Goal: Information Seeking & Learning: Learn about a topic

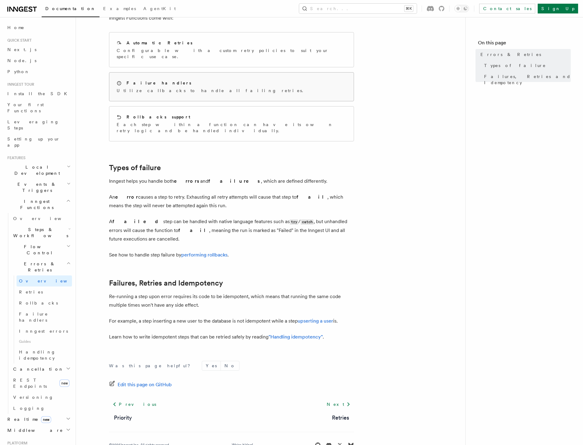
scroll to position [81, 0]
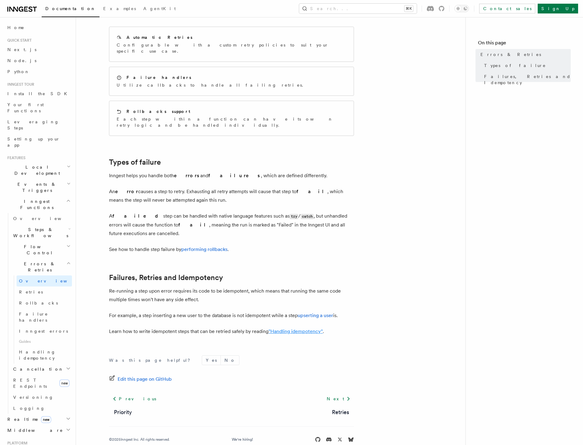
click at [282, 328] on link ""Handling idempotency"" at bounding box center [295, 331] width 54 height 6
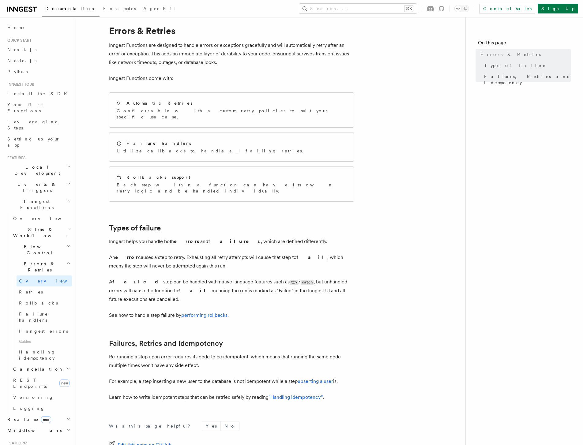
scroll to position [7, 0]
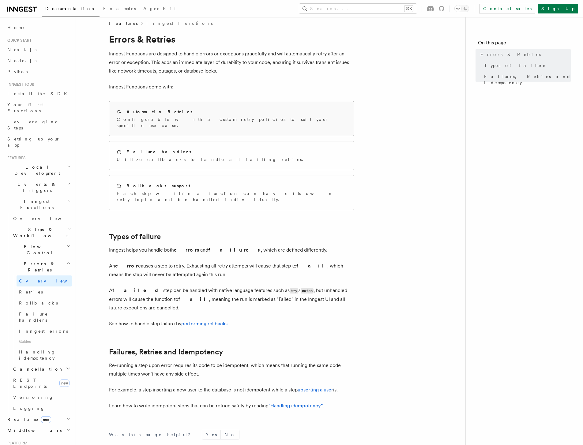
click at [277, 118] on div "Automatic Retries Configurable with a custom retry policies to suit your specif…" at bounding box center [231, 118] width 244 height 35
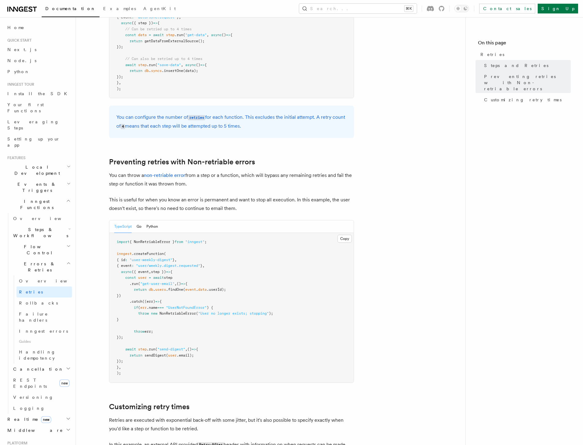
scroll to position [426, 0]
click at [437, 200] on article "Features Inngest Functions Errors & Retries Retries By default, in addition to …" at bounding box center [271, 172] width 370 height 1142
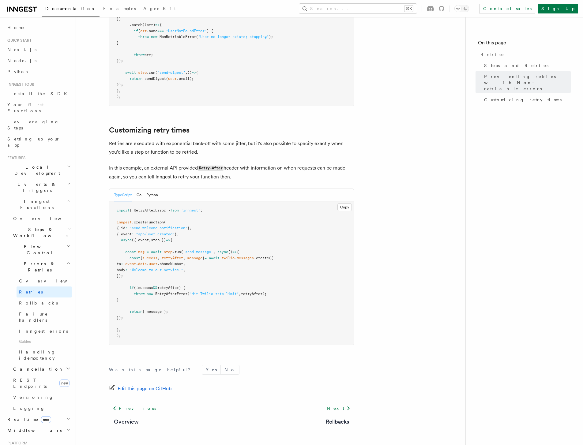
scroll to position [713, 0]
